Goal: Check status: Check status

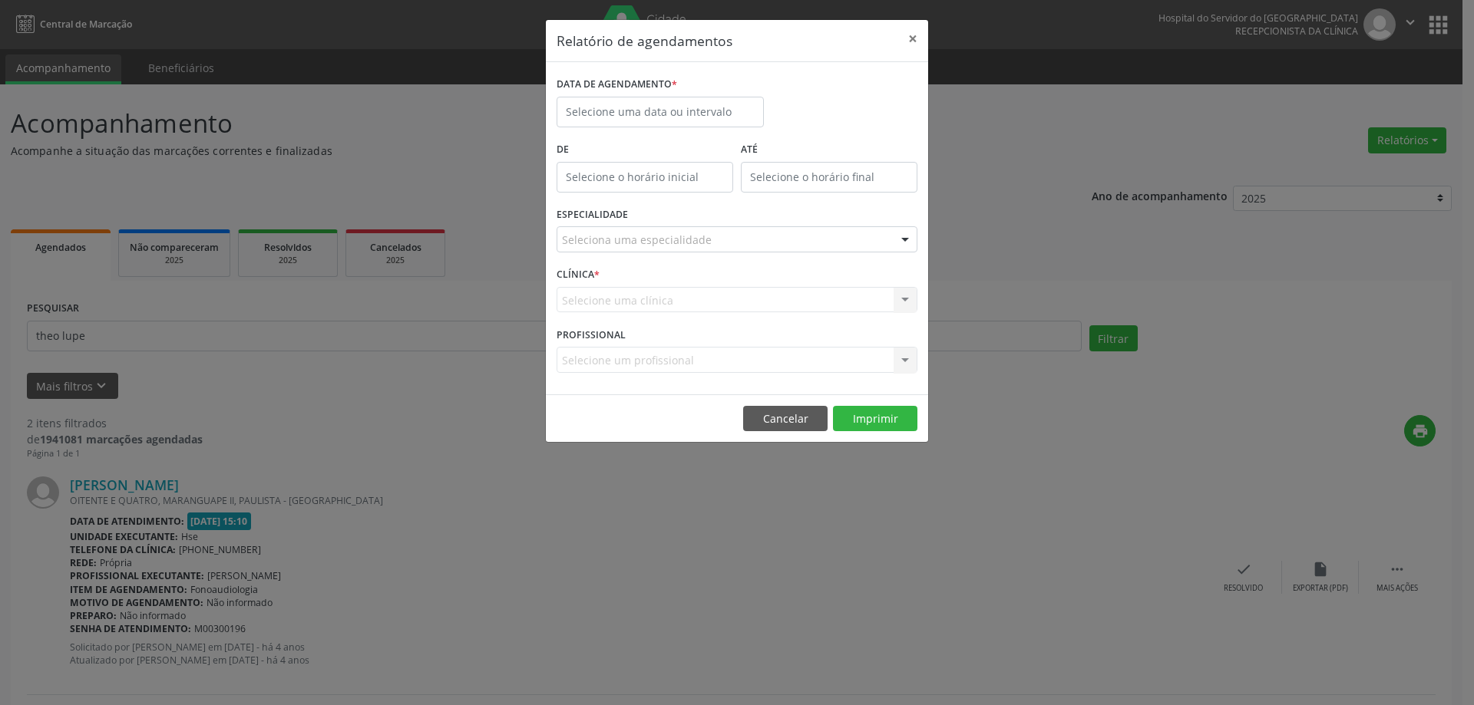
select select "9"
click at [619, 111] on input "text" at bounding box center [660, 112] width 207 height 31
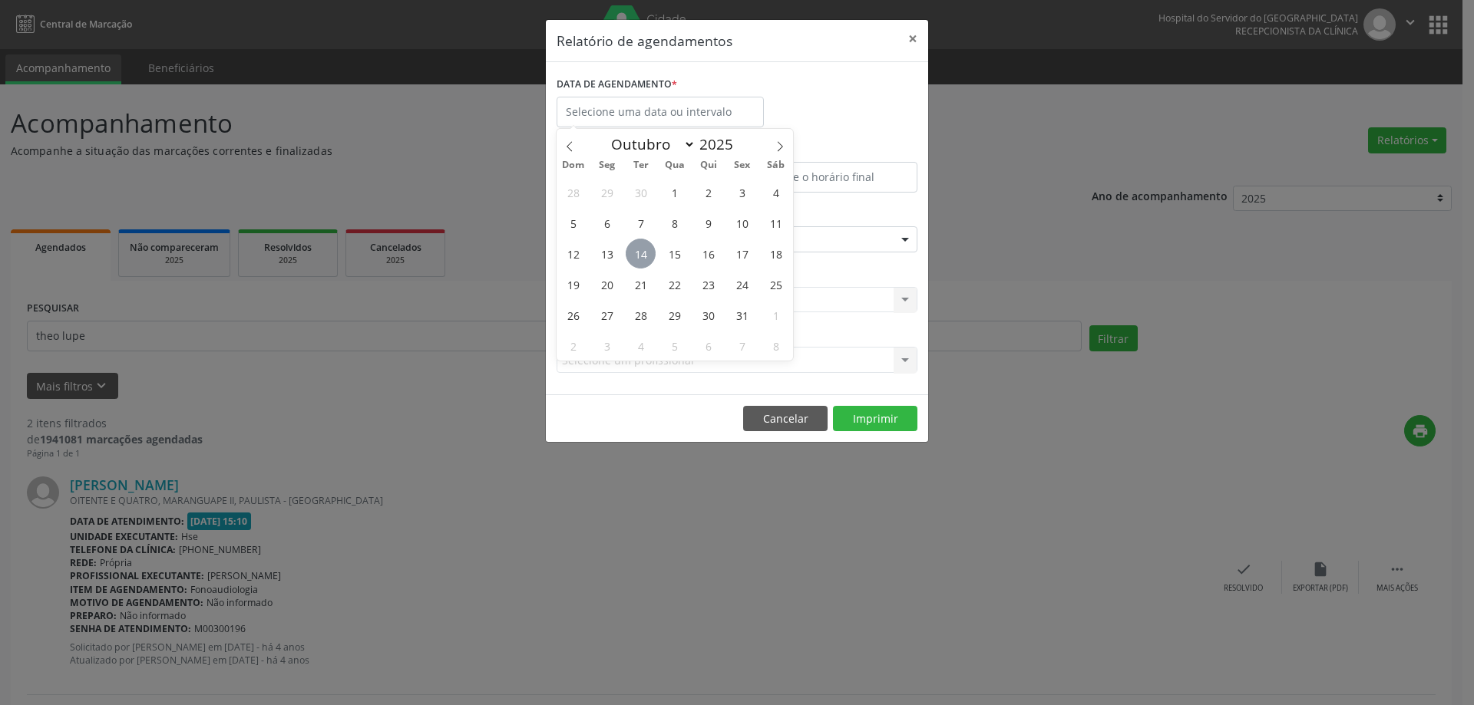
click at [646, 258] on span "14" at bounding box center [641, 254] width 30 height 30
type input "[DATE]"
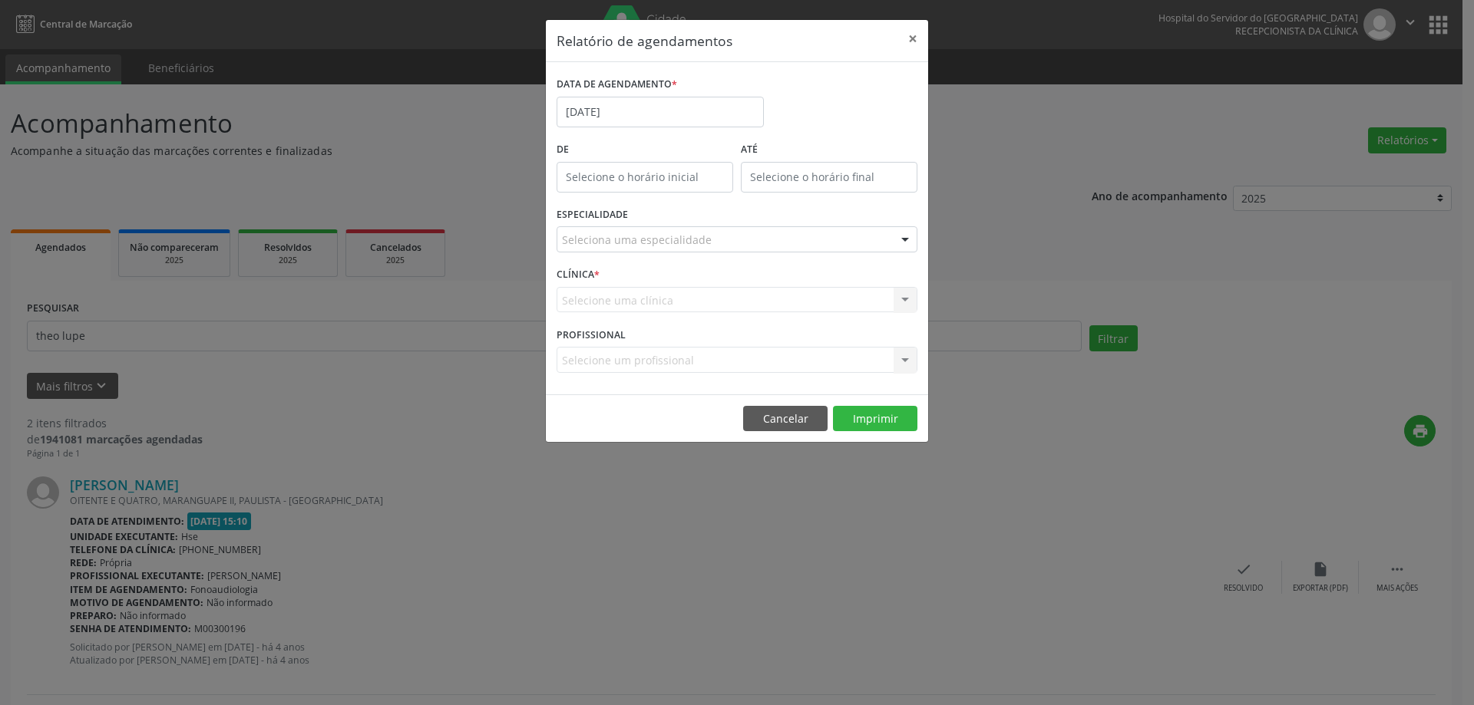
click at [725, 242] on div "Seleciona uma especialidade" at bounding box center [737, 239] width 361 height 26
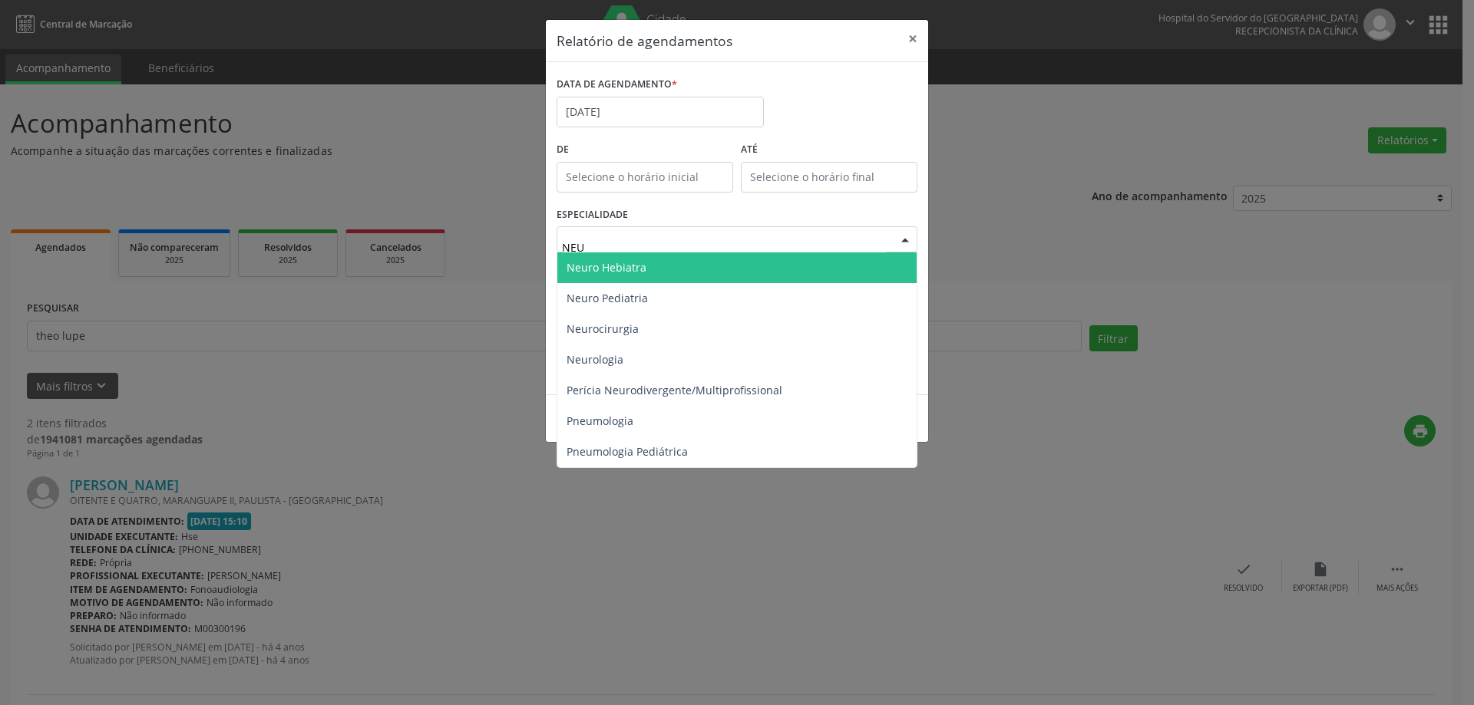
type input "NEUR"
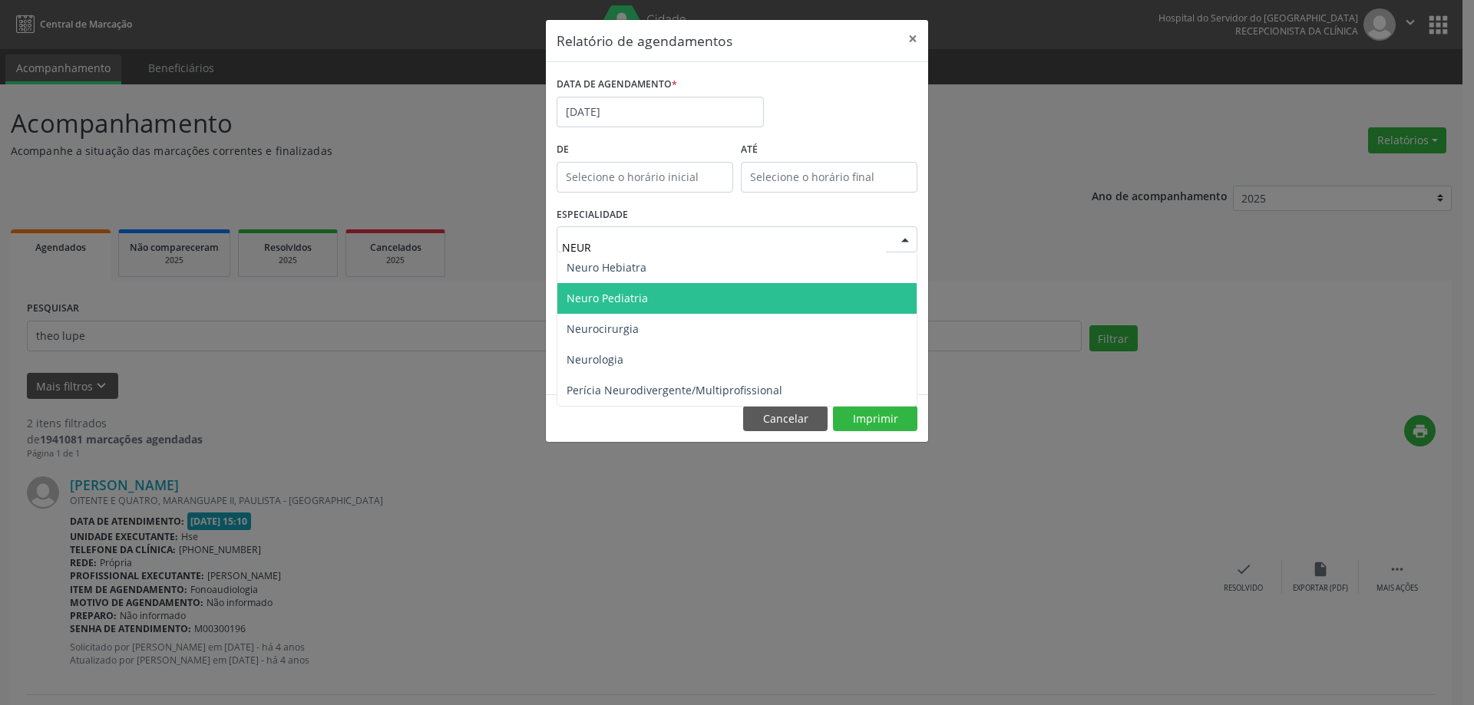
click at [669, 302] on span "Neuro Pediatria" at bounding box center [736, 298] width 359 height 31
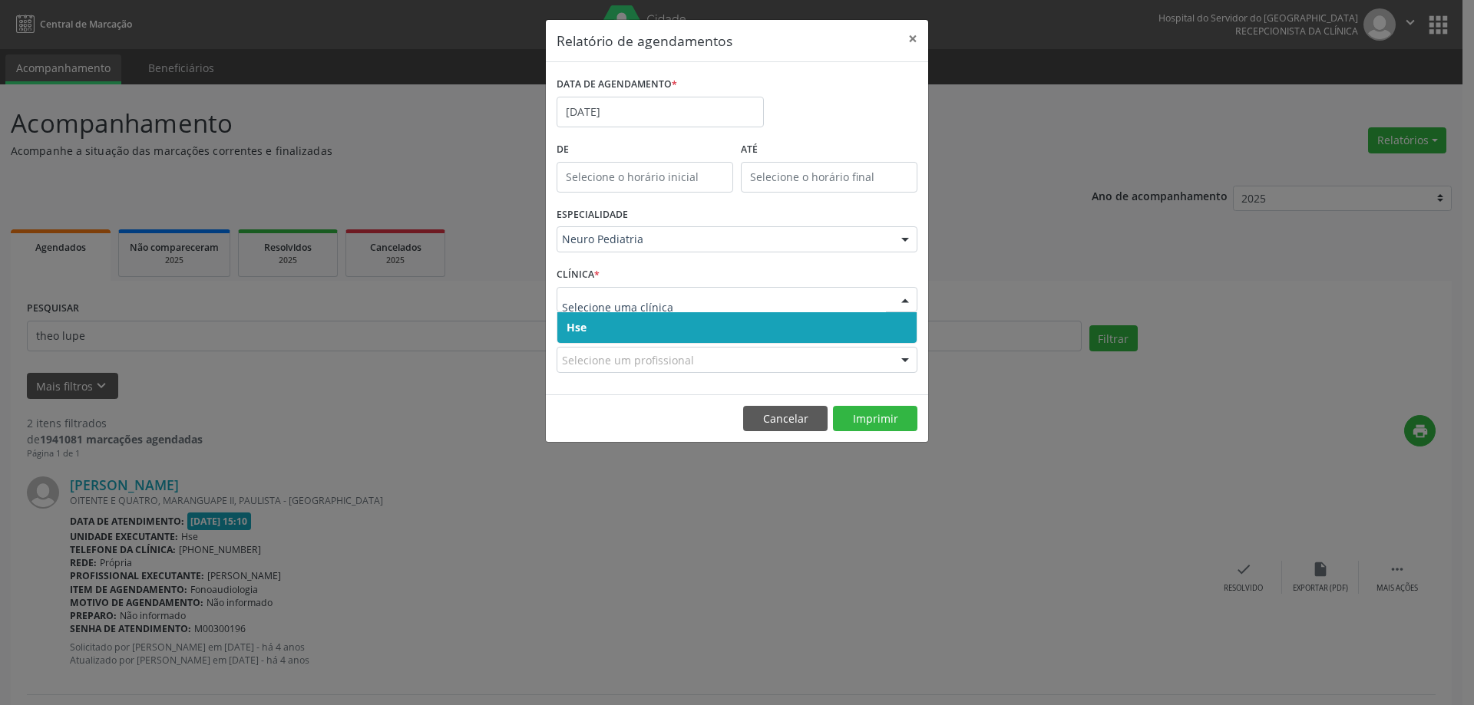
click at [632, 337] on span "Hse" at bounding box center [736, 327] width 359 height 31
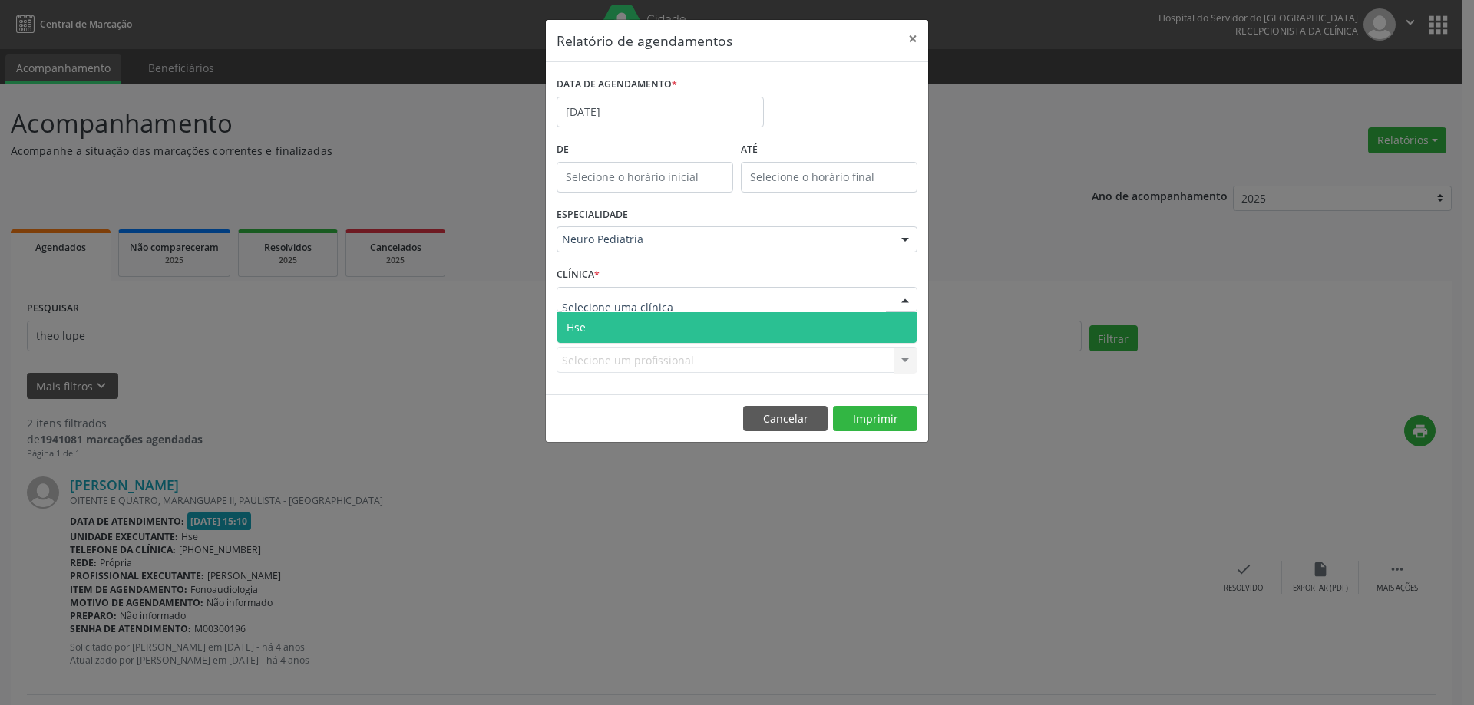
click at [630, 324] on span "Hse" at bounding box center [736, 327] width 359 height 31
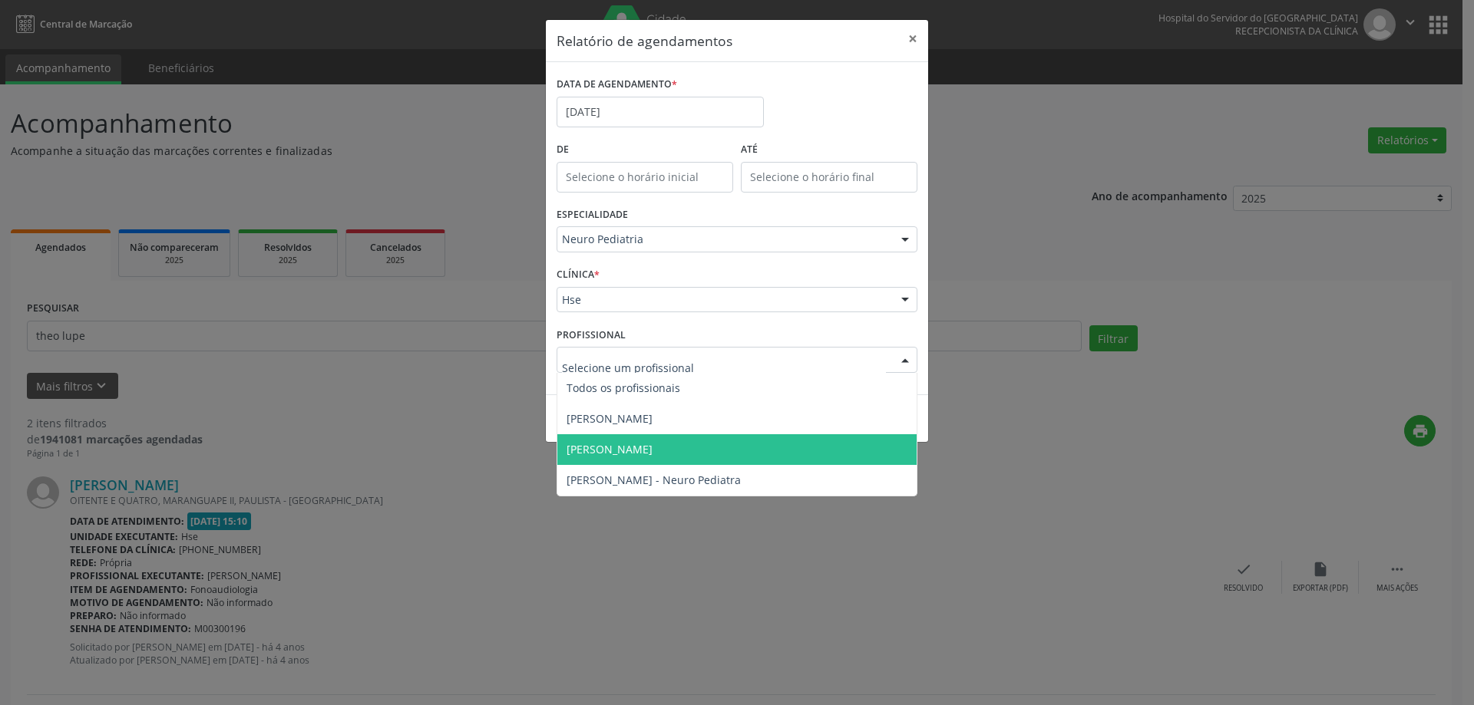
click at [636, 461] on span "[PERSON_NAME]" at bounding box center [736, 449] width 359 height 31
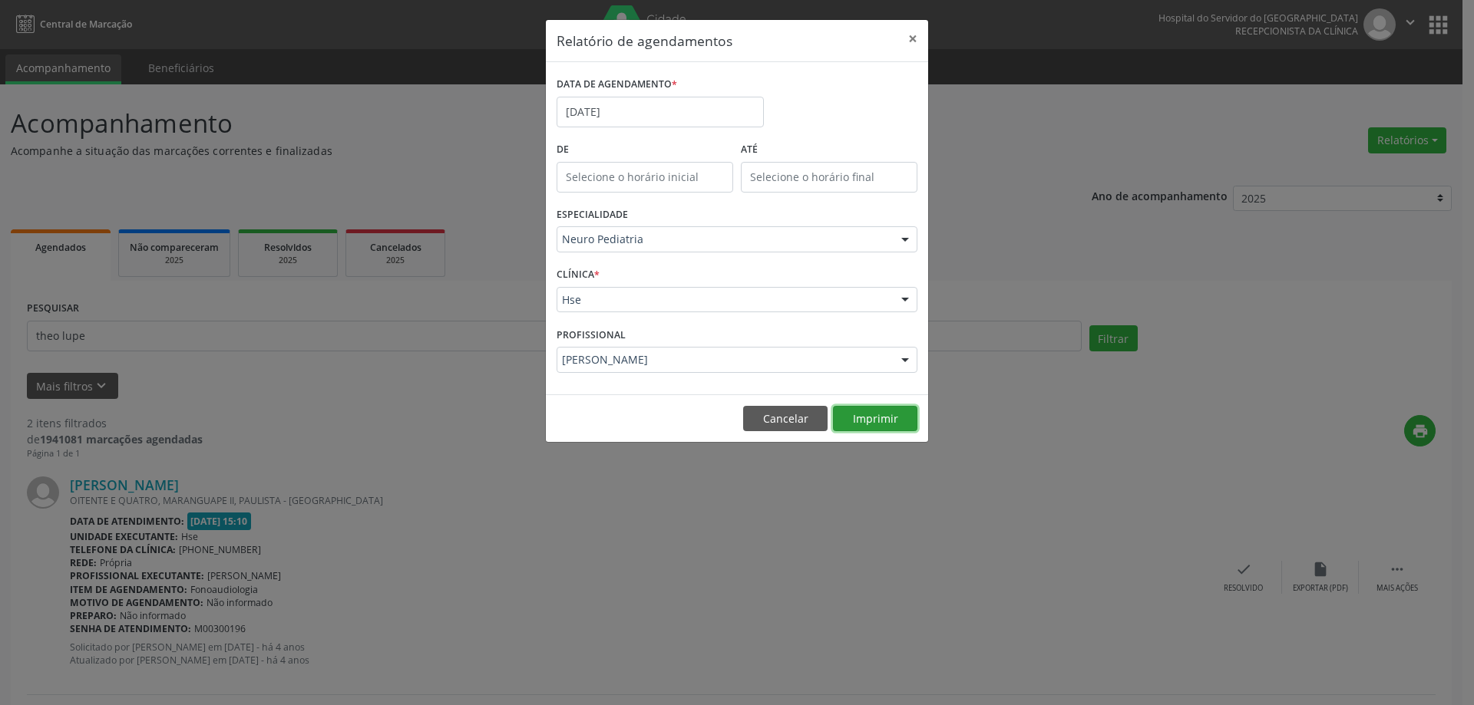
click at [860, 421] on button "Imprimir" at bounding box center [875, 419] width 84 height 26
click at [914, 35] on button "×" at bounding box center [912, 39] width 31 height 38
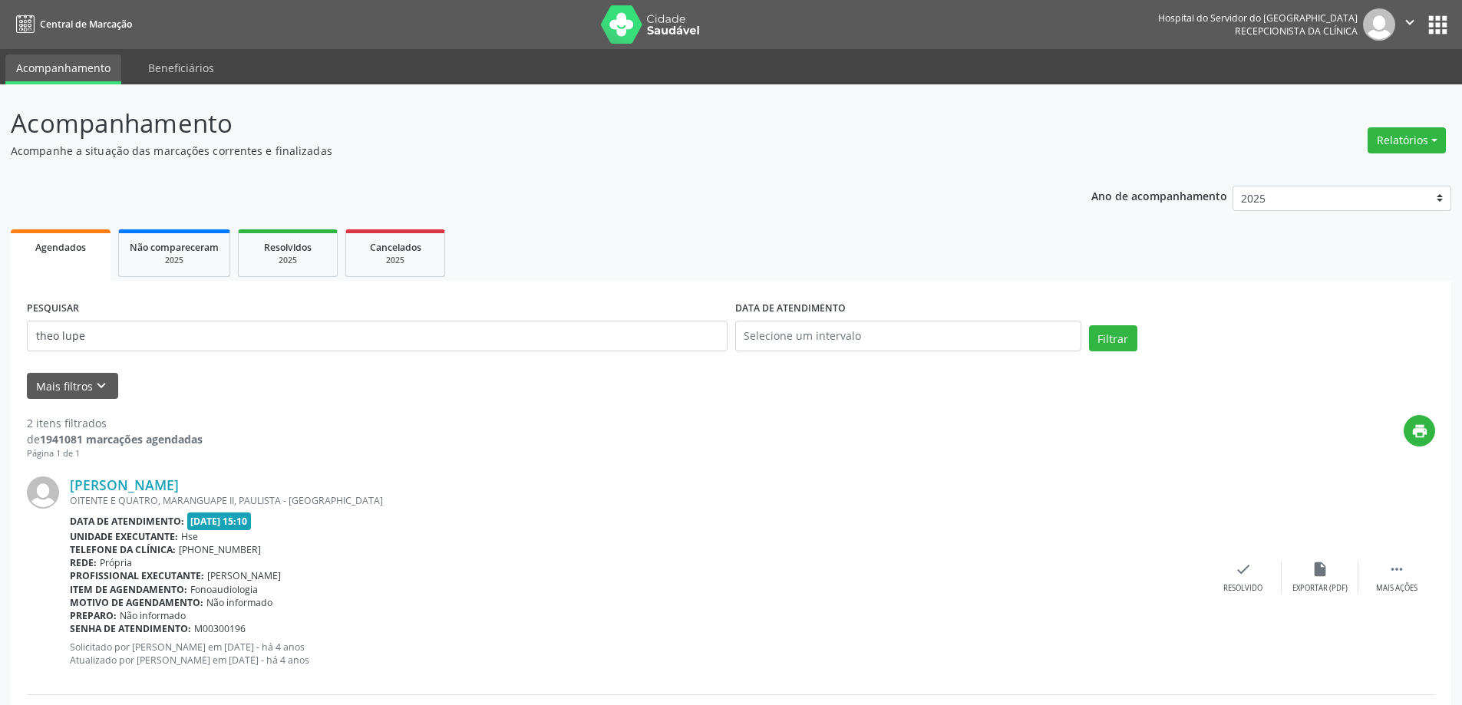
click at [261, 353] on div "PESQUISAR [PERSON_NAME]" at bounding box center [377, 329] width 708 height 65
drag, startPoint x: 251, startPoint y: 339, endPoint x: 0, endPoint y: 309, distance: 252.8
click at [0, 308] on div "Acompanhamento Acompanhe a situação das marcações correntes e finalizadas Relat…" at bounding box center [731, 519] width 1462 height 871
click at [1089, 325] on button "Filtrar" at bounding box center [1113, 338] width 48 height 26
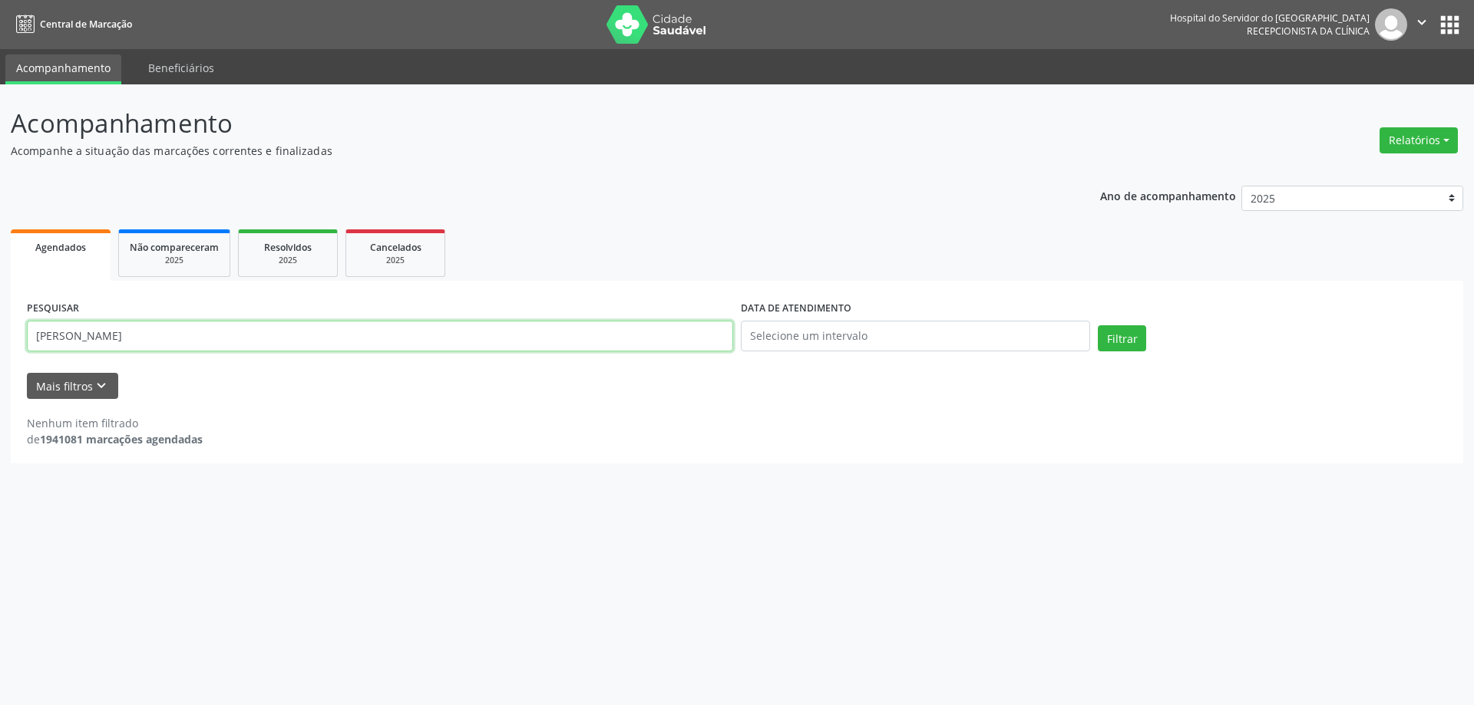
drag, startPoint x: 240, startPoint y: 338, endPoint x: 135, endPoint y: 336, distance: 105.2
click at [135, 336] on input "[PERSON_NAME]" at bounding box center [380, 336] width 706 height 31
type input "[PERSON_NAME] DA"
click at [1098, 325] on button "Filtrar" at bounding box center [1122, 338] width 48 height 26
click at [161, 332] on input "[PERSON_NAME] DA" at bounding box center [380, 336] width 706 height 31
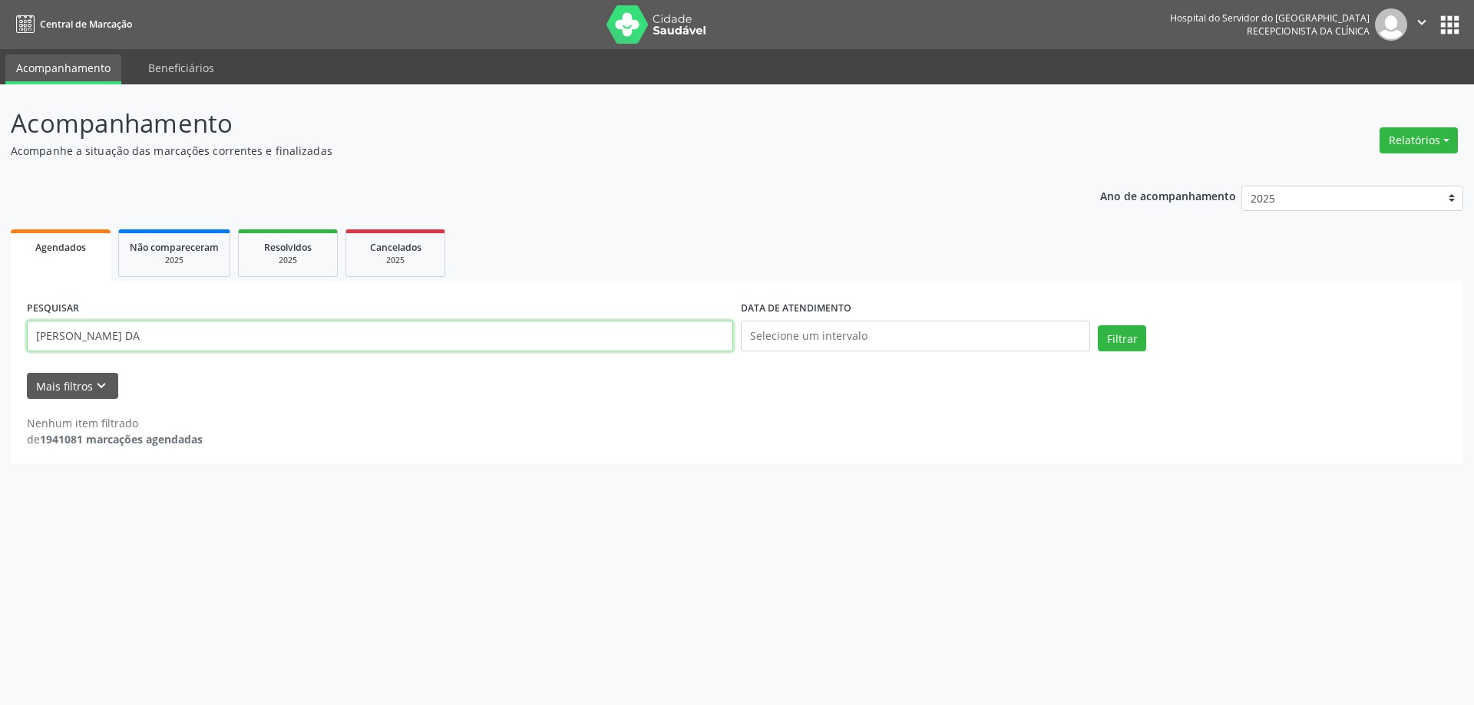
drag, startPoint x: 178, startPoint y: 335, endPoint x: 51, endPoint y: 106, distance: 262.5
click at [112, 277] on div "Agendados Não compareceram 2025 Resolvidos 2025 Cancelados 2025 PESQUISAR [PERS…" at bounding box center [737, 345] width 1452 height 238
